Goal: Information Seeking & Learning: Check status

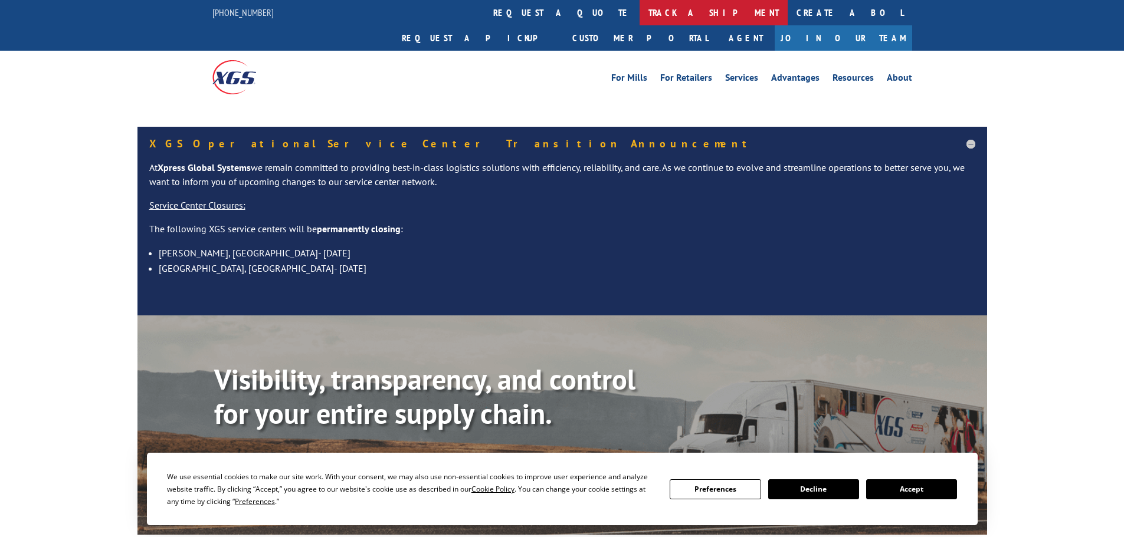
click at [640, 14] on link "track a shipment" at bounding box center [714, 12] width 148 height 25
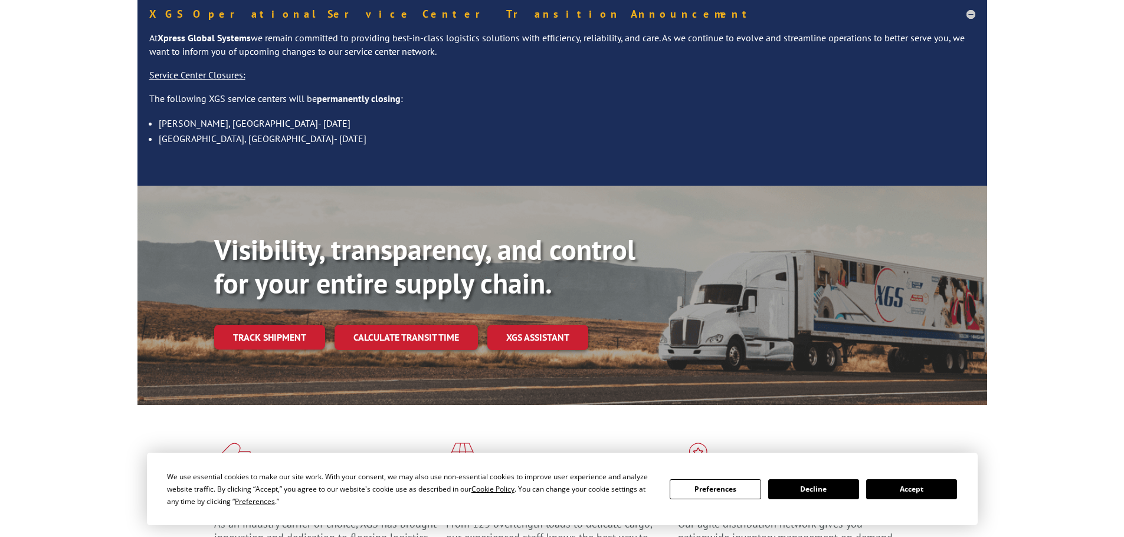
scroll to position [118, 0]
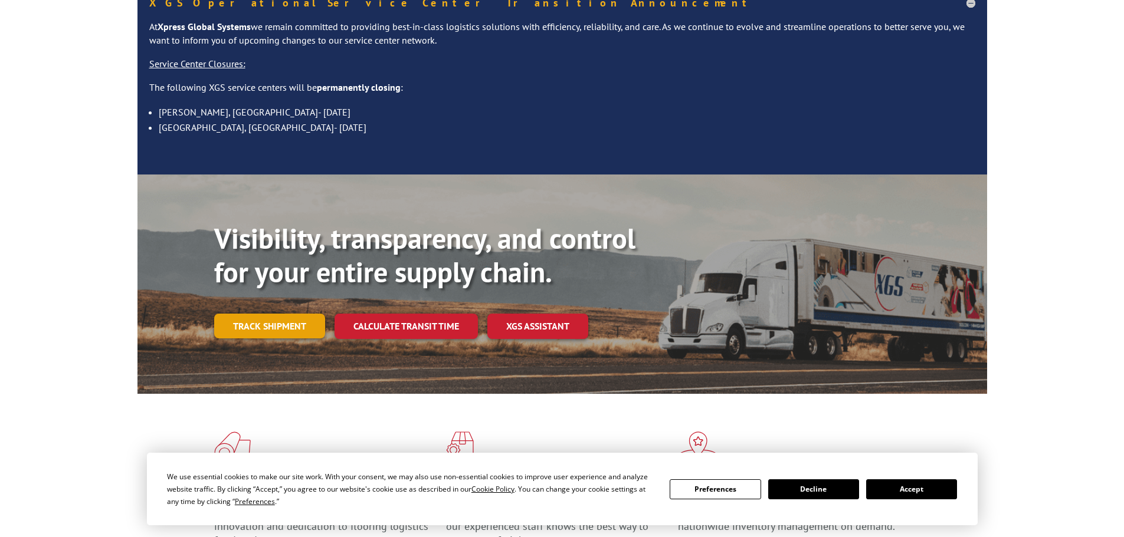
click at [277, 314] on link "Track shipment" at bounding box center [269, 326] width 111 height 25
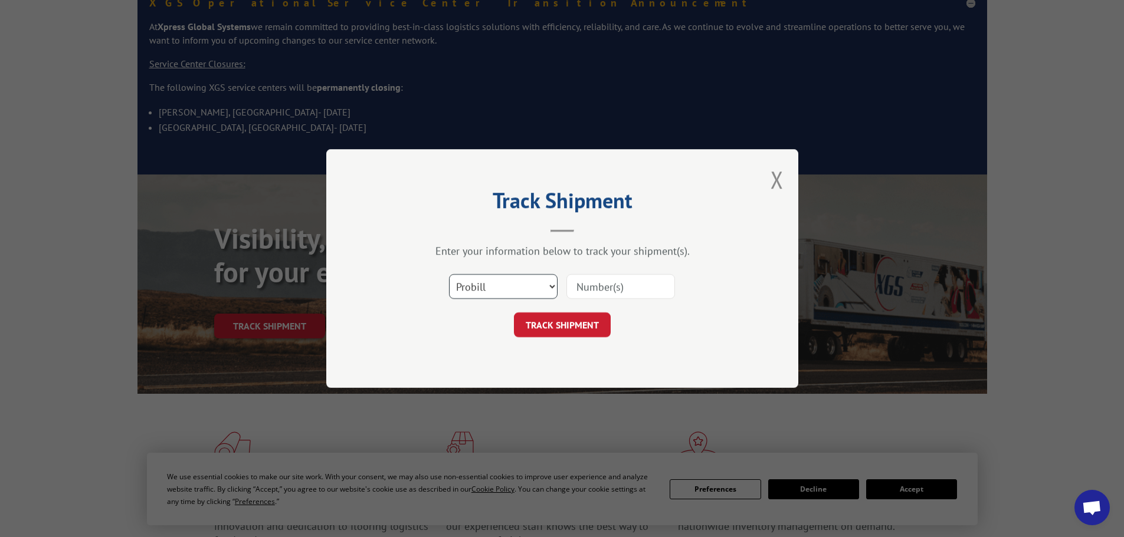
click at [552, 284] on select "Select category... Probill BOL PO" at bounding box center [503, 286] width 109 height 25
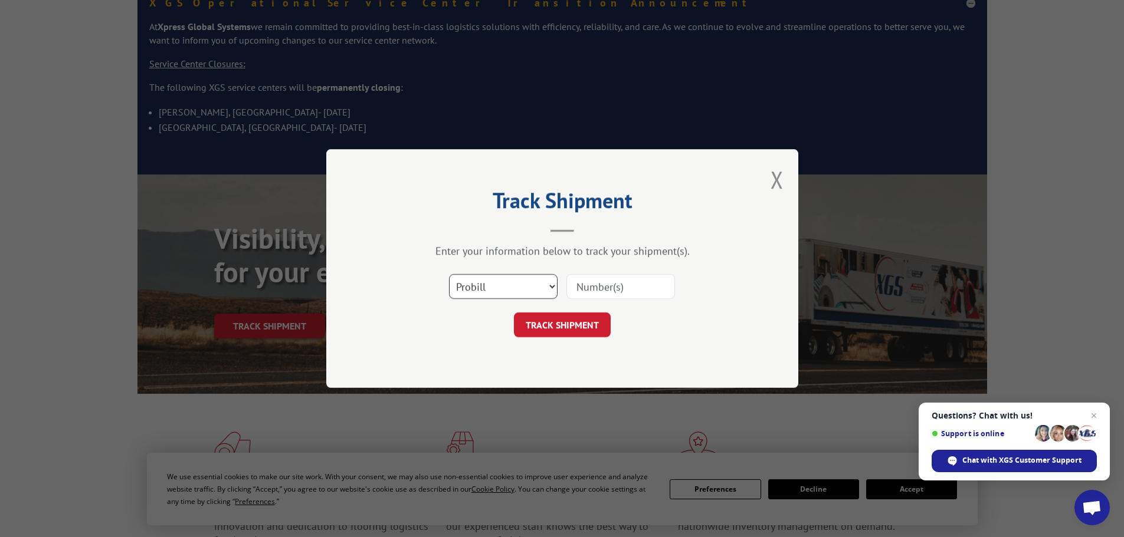
select select "bol"
click at [449, 274] on select "Select category... Probill BOL PO" at bounding box center [503, 286] width 109 height 25
click at [582, 285] on input at bounding box center [620, 286] width 109 height 25
paste input "5984912"
type input "5984912"
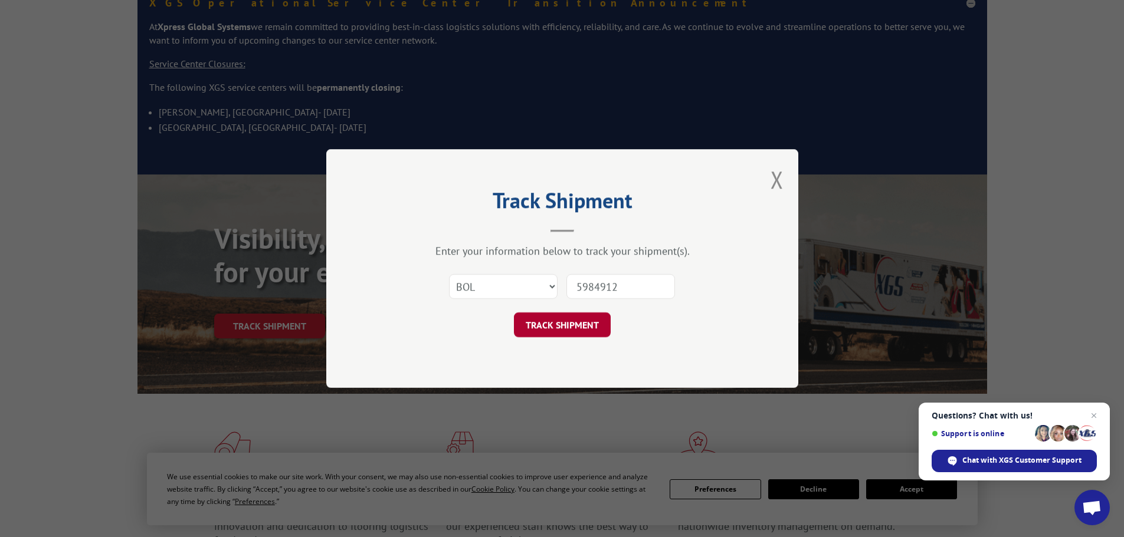
click at [586, 327] on button "TRACK SHIPMENT" at bounding box center [562, 325] width 97 height 25
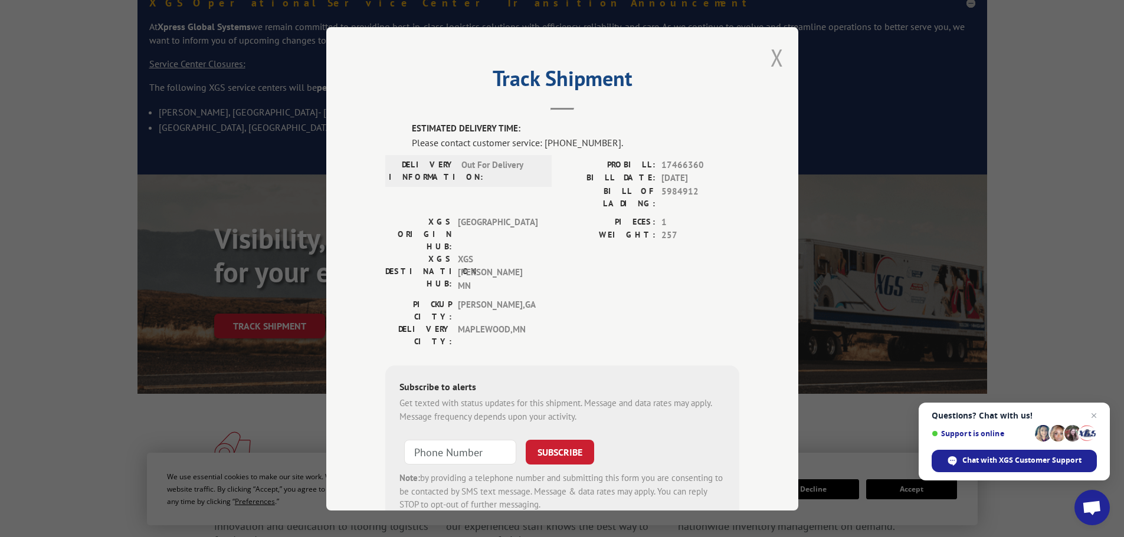
click at [771, 57] on button "Close modal" at bounding box center [777, 57] width 13 height 31
